Goal: Find specific page/section

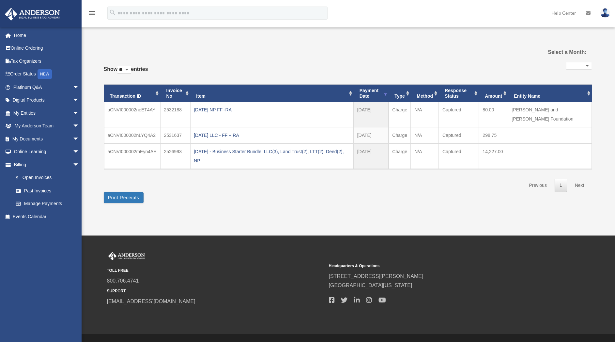
select select
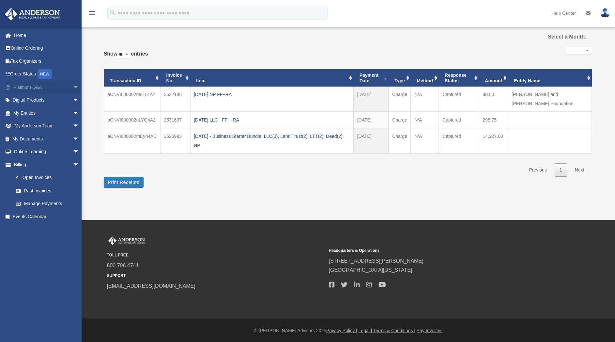
click at [34, 88] on link "Platinum Q&A arrow_drop_down" at bounding box center [47, 87] width 85 height 13
